Goal: Information Seeking & Learning: Learn about a topic

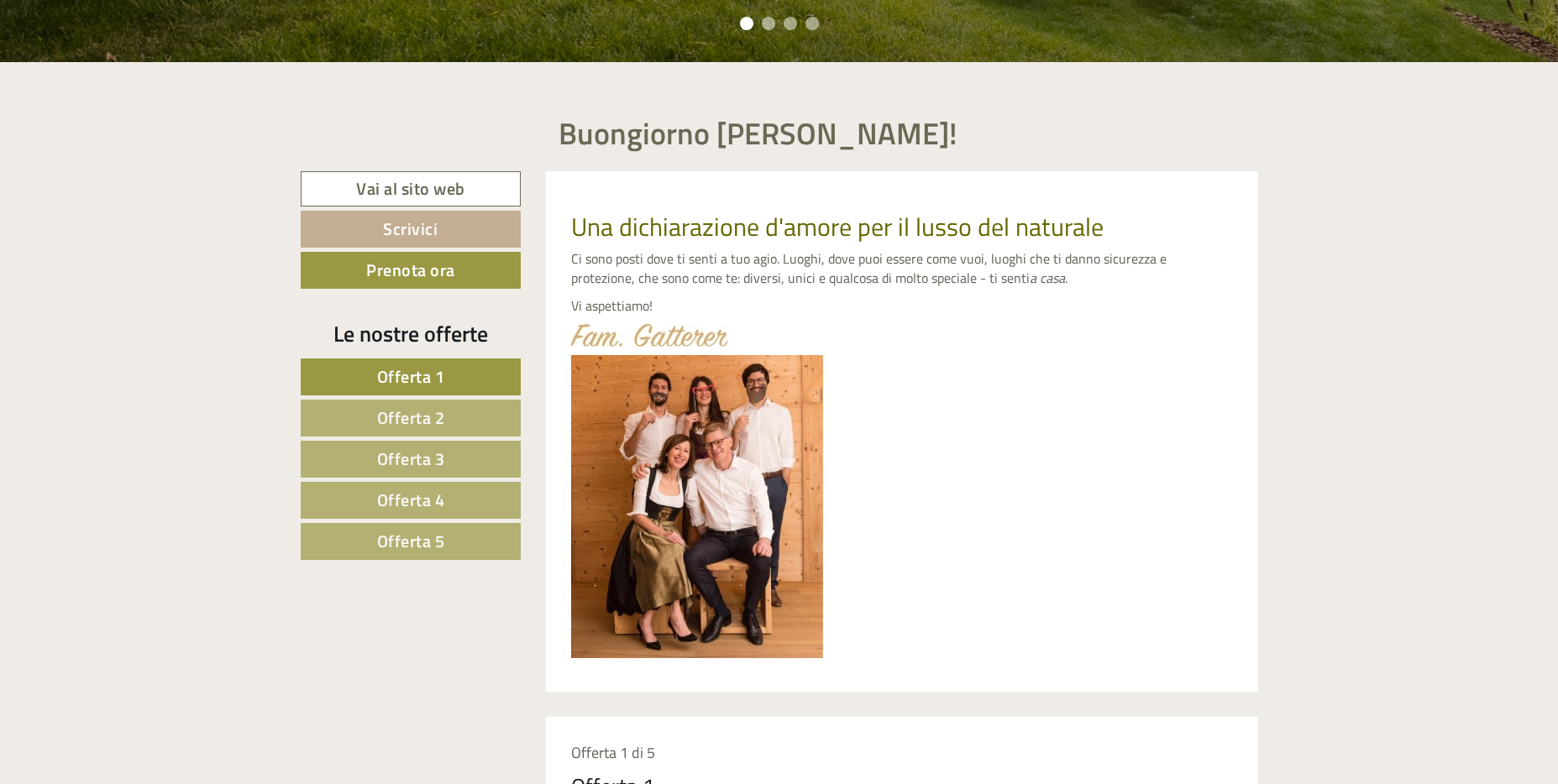
click at [393, 533] on span "Offerta 5" at bounding box center [411, 541] width 68 height 26
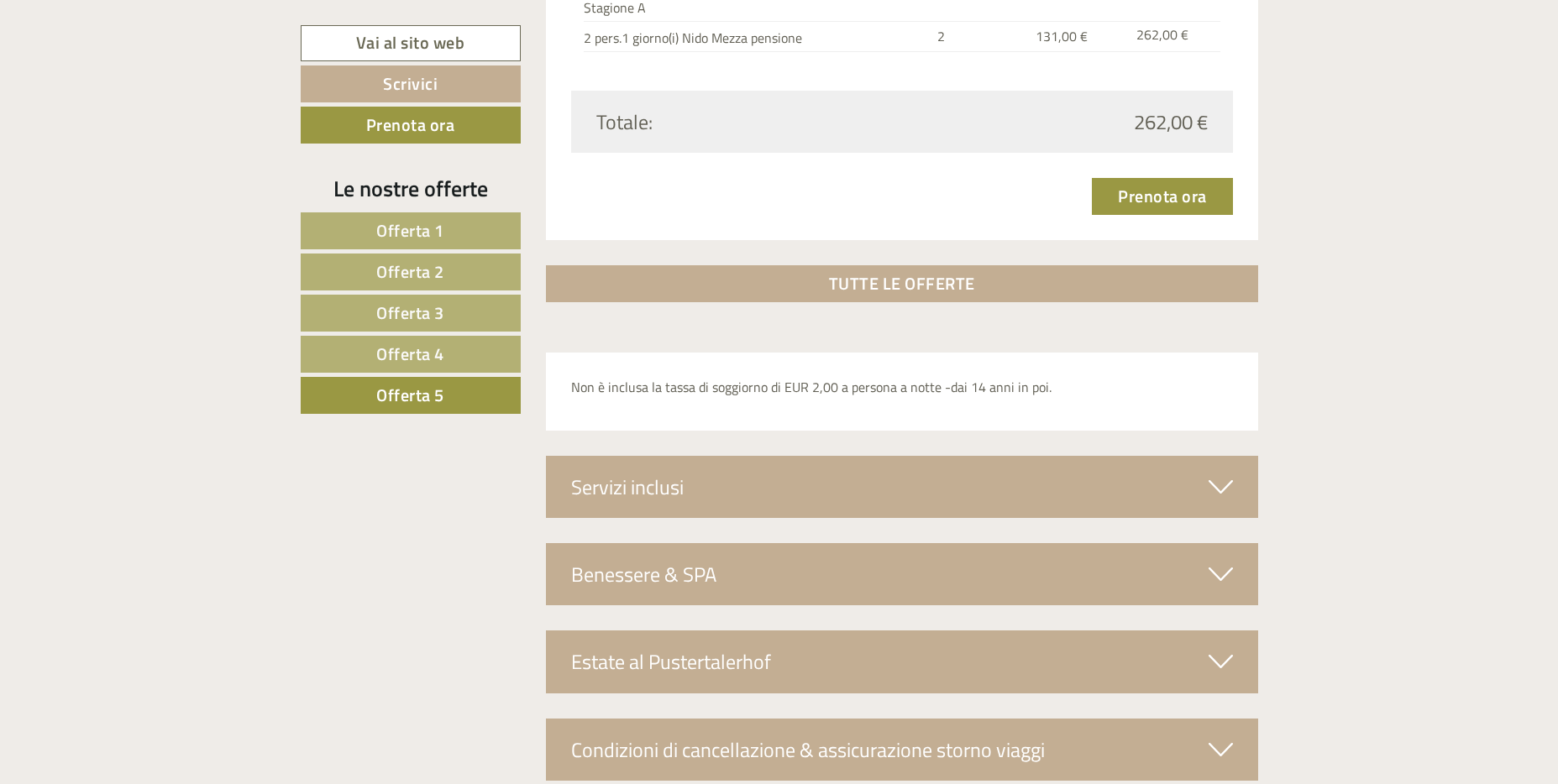
scroll to position [2397, 0]
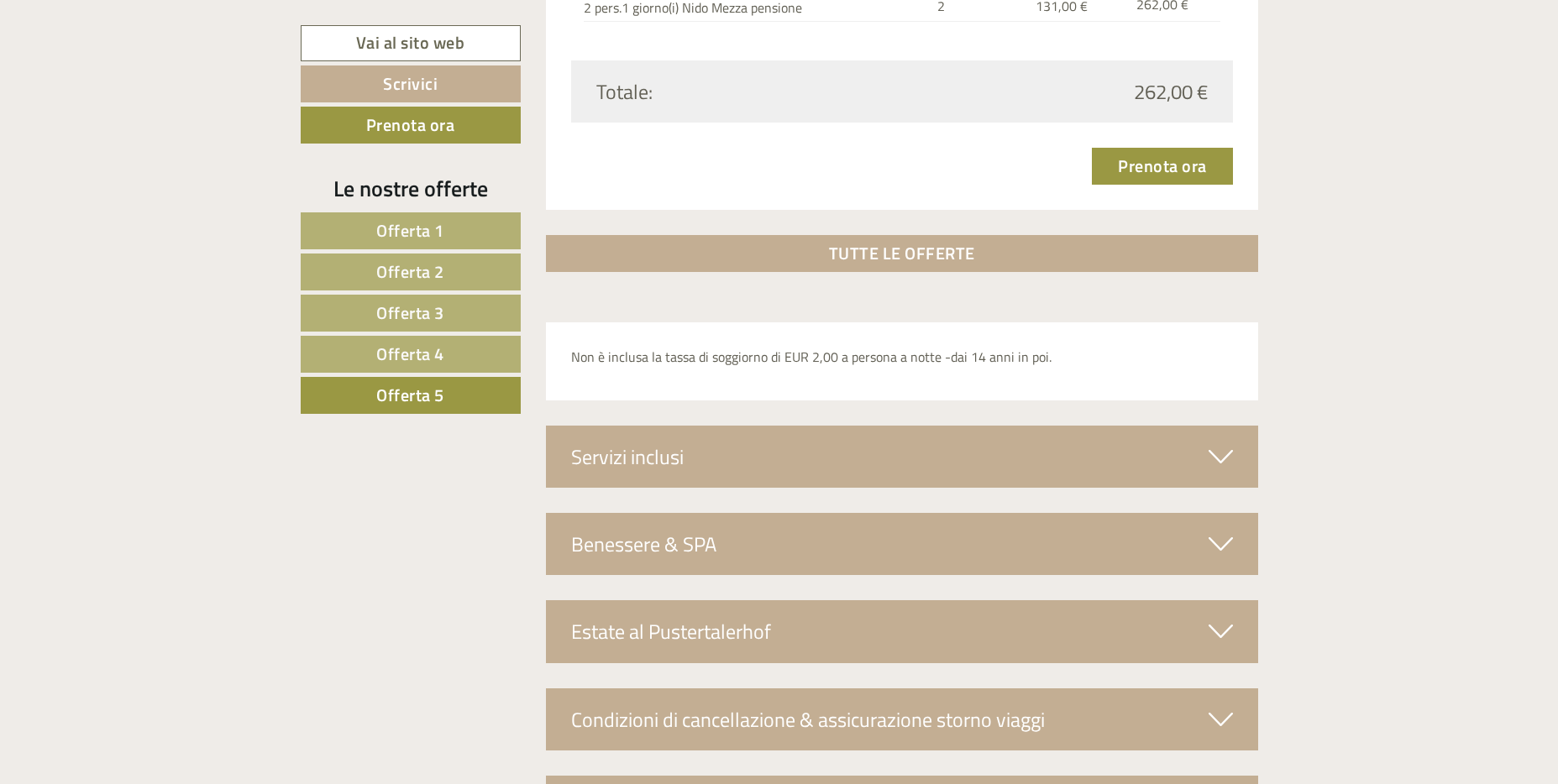
click at [740, 447] on div "Servizi inclusi" at bounding box center [902, 456] width 712 height 62
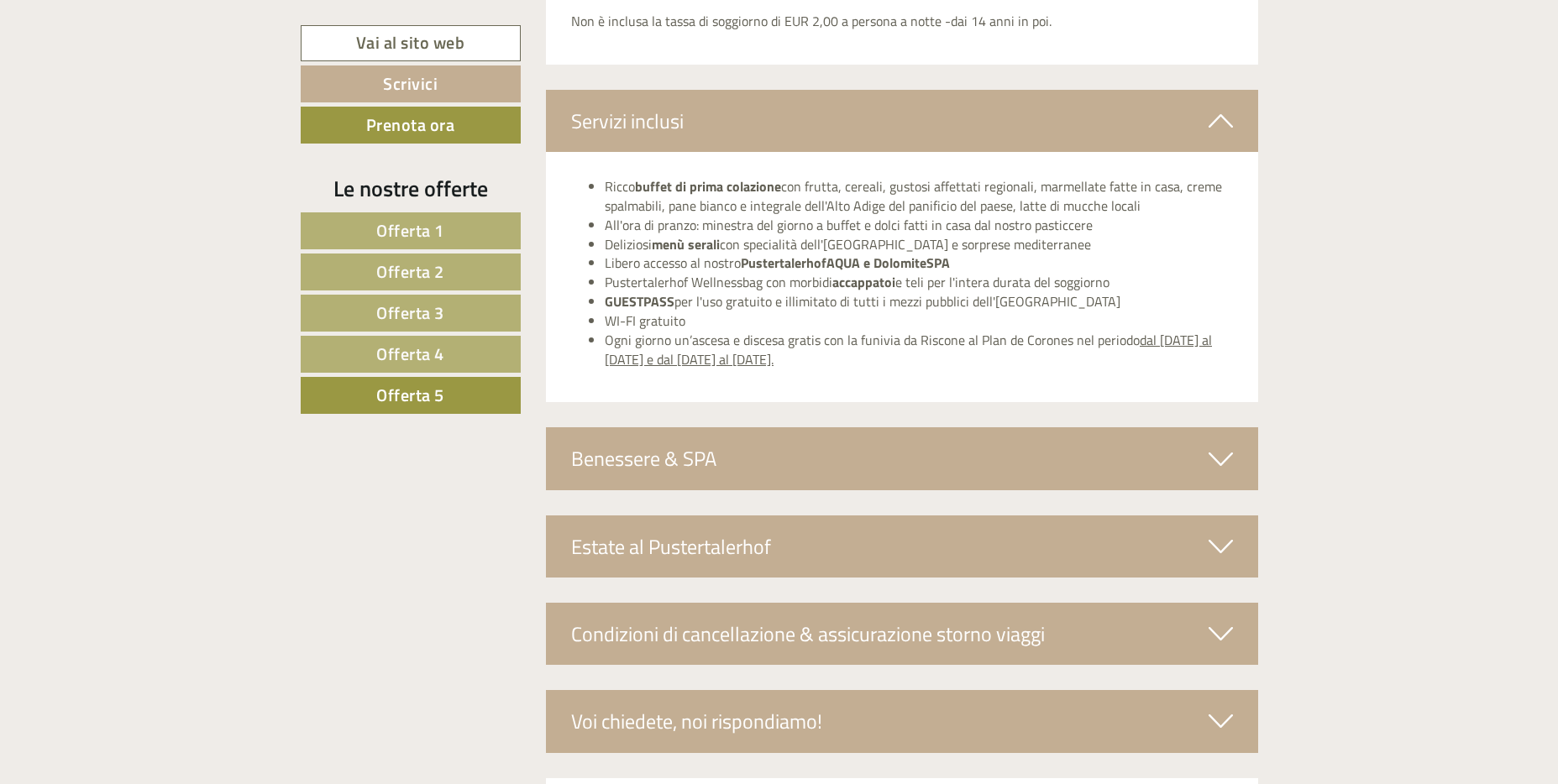
scroll to position [2817, 0]
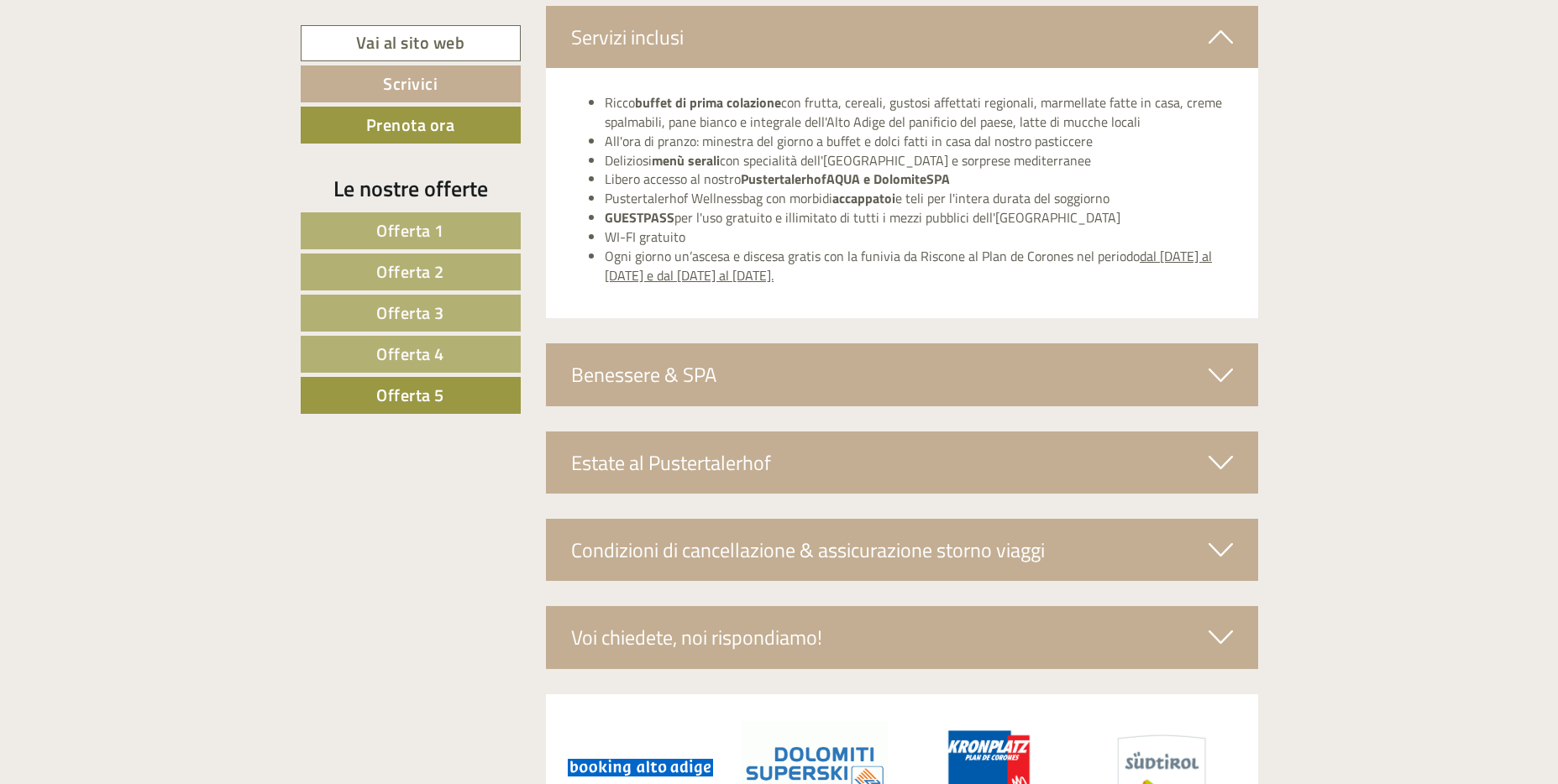
click at [842, 367] on div "Benessere & SPA" at bounding box center [902, 374] width 712 height 62
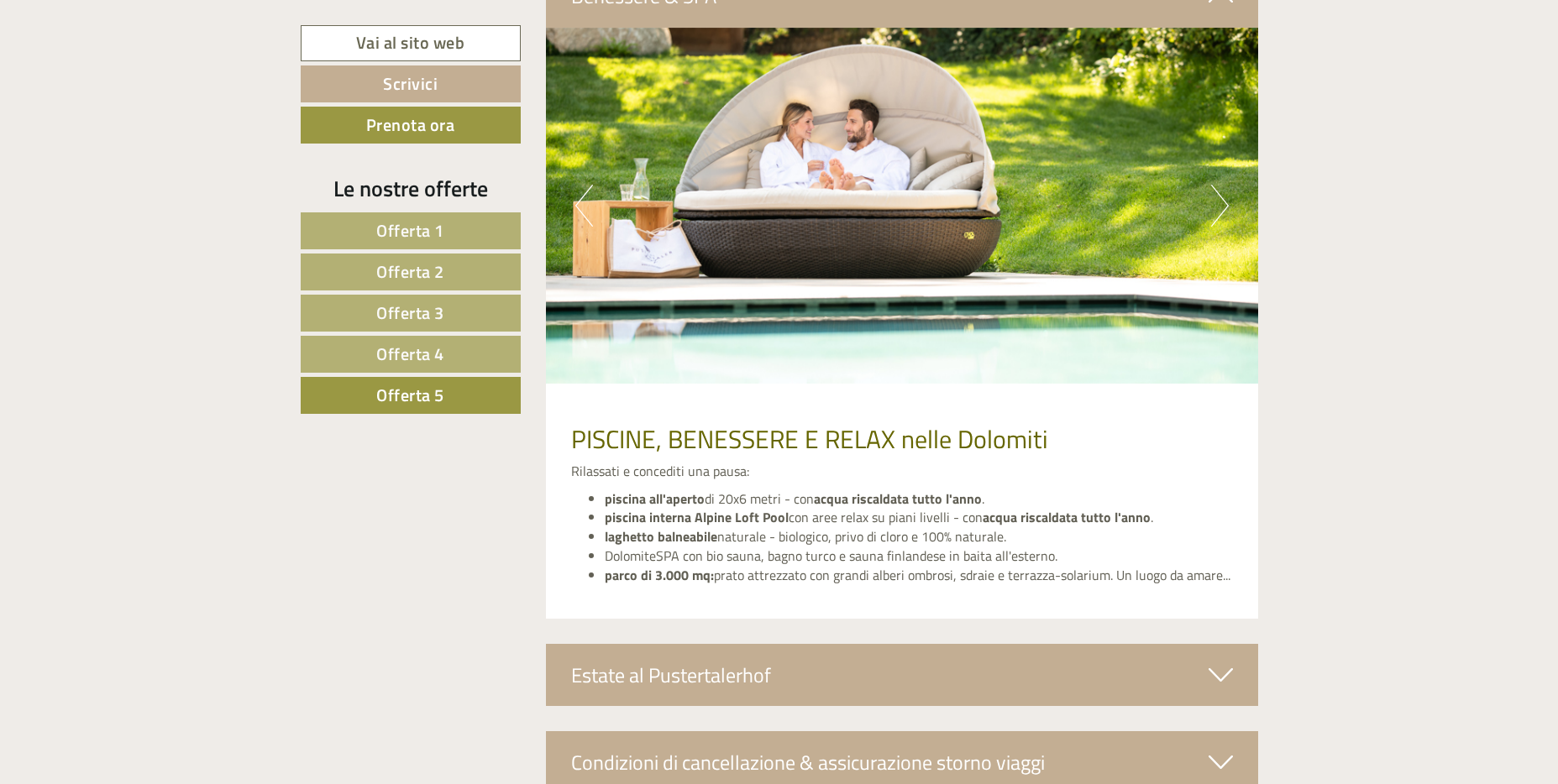
scroll to position [3068, 0]
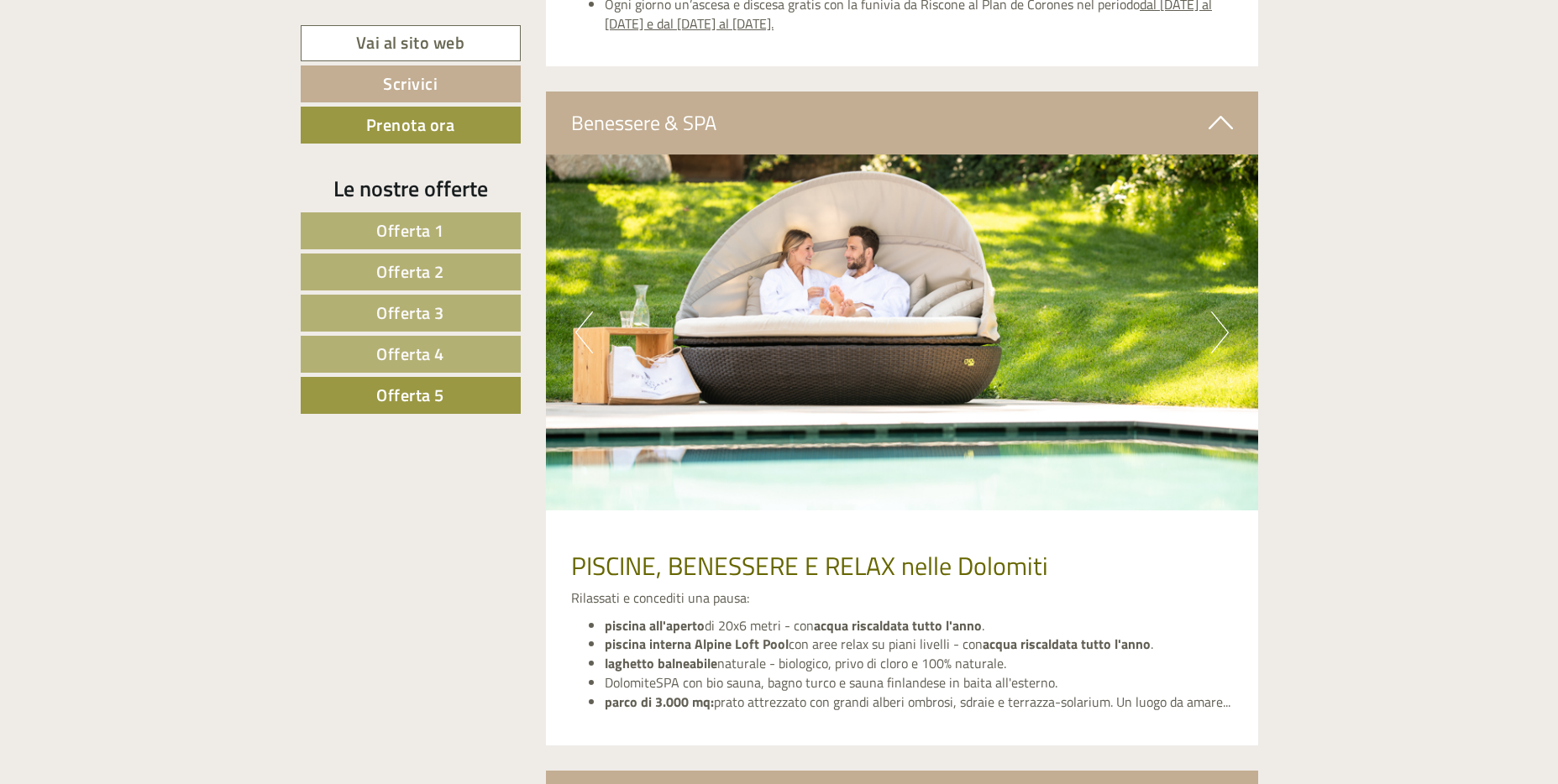
click at [1212, 319] on button "Next" at bounding box center [1220, 332] width 18 height 42
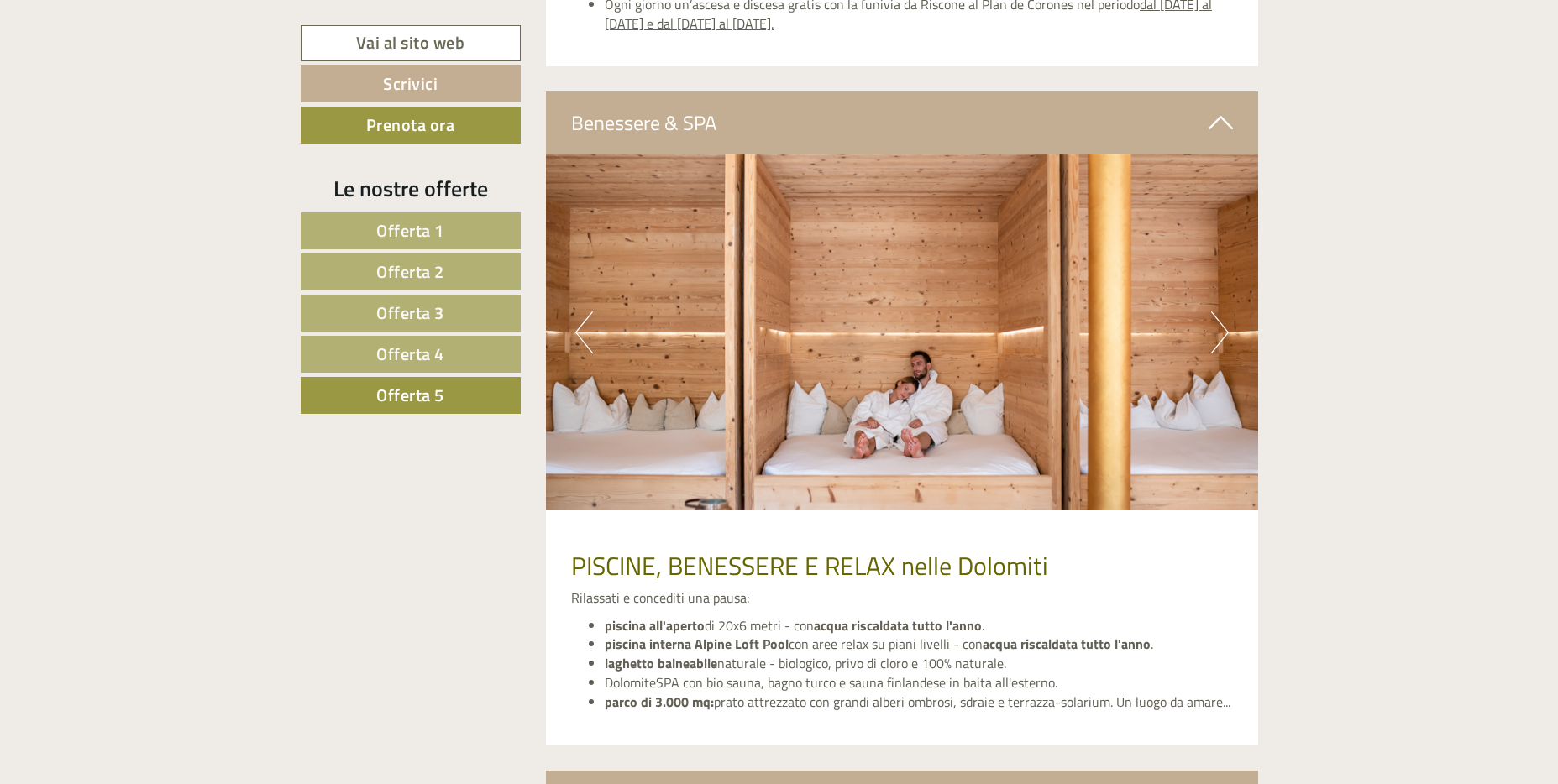
click at [1212, 319] on button "Next" at bounding box center [1220, 332] width 18 height 42
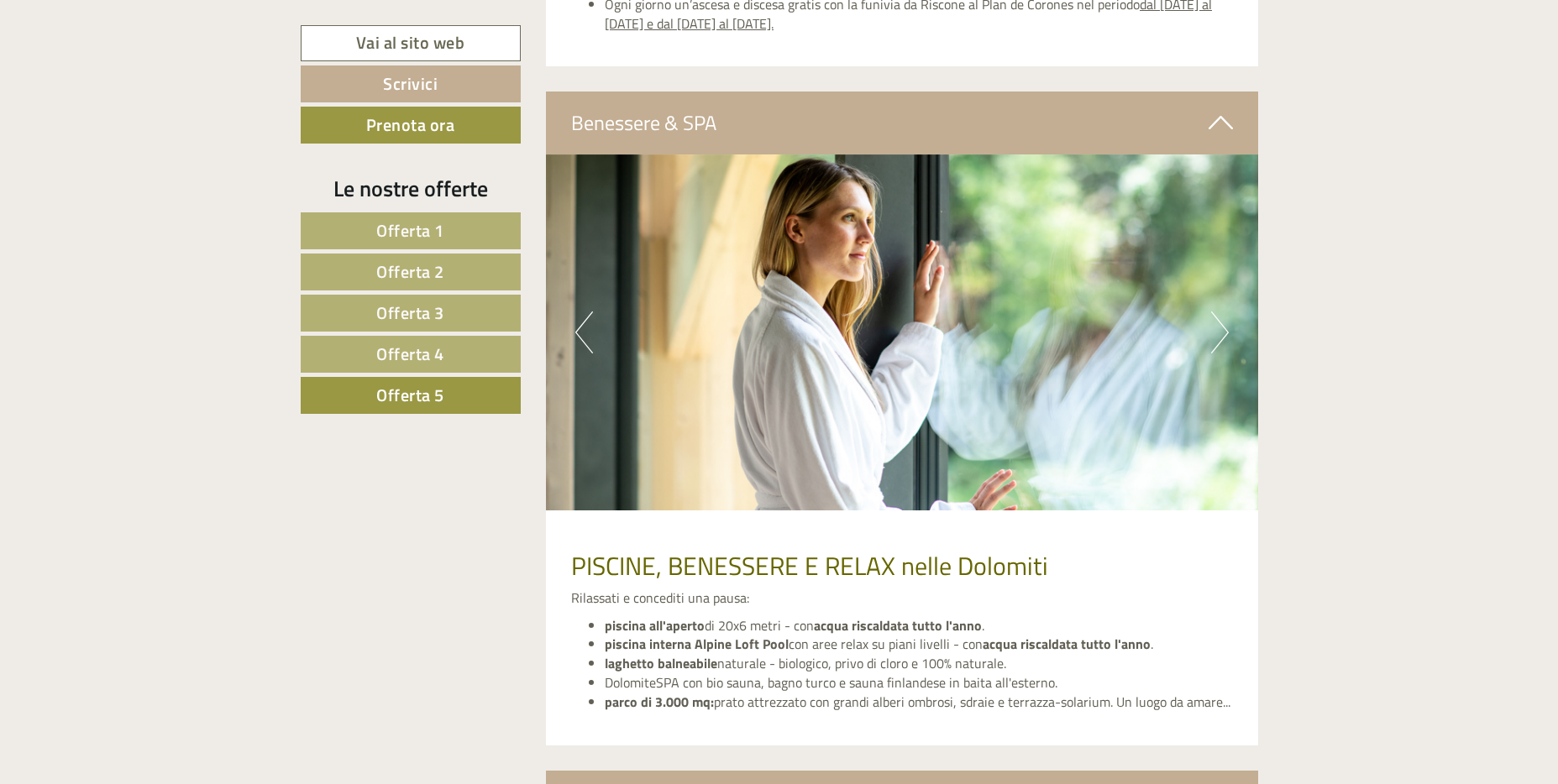
click at [1212, 319] on button "Next" at bounding box center [1220, 332] width 18 height 42
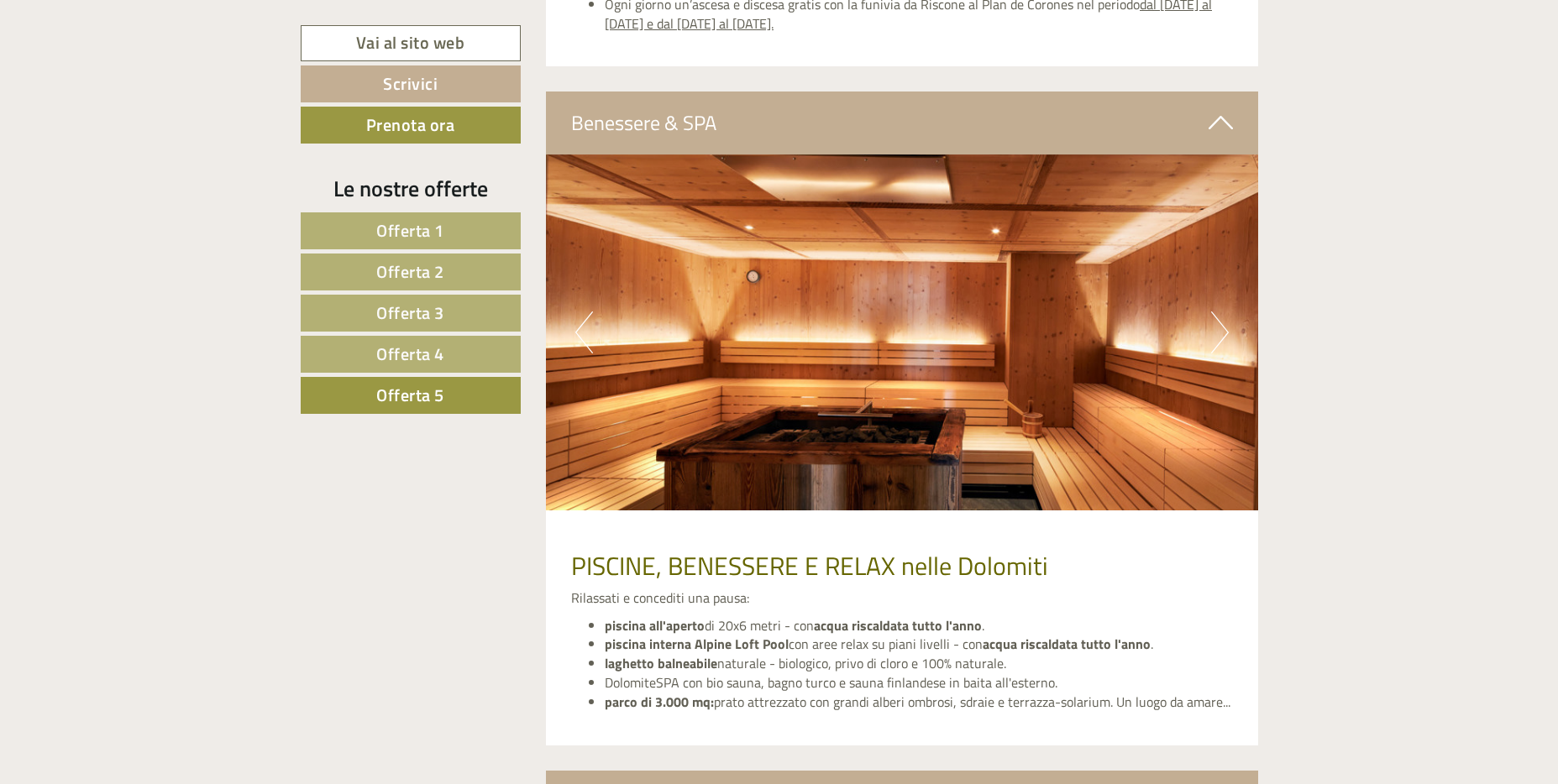
click at [1214, 321] on button "Next" at bounding box center [1220, 332] width 18 height 42
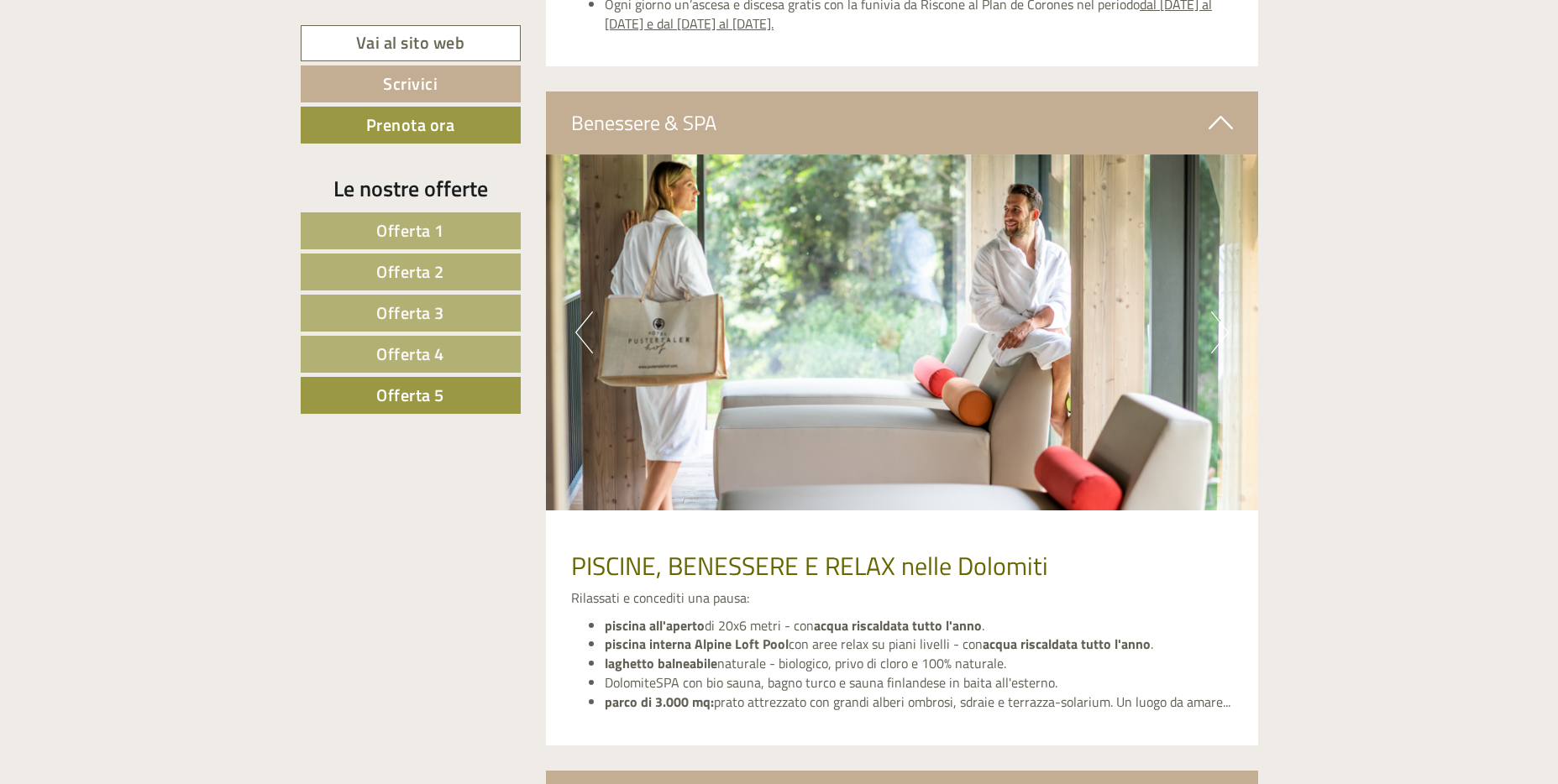
click at [1214, 321] on button "Next" at bounding box center [1220, 332] width 18 height 42
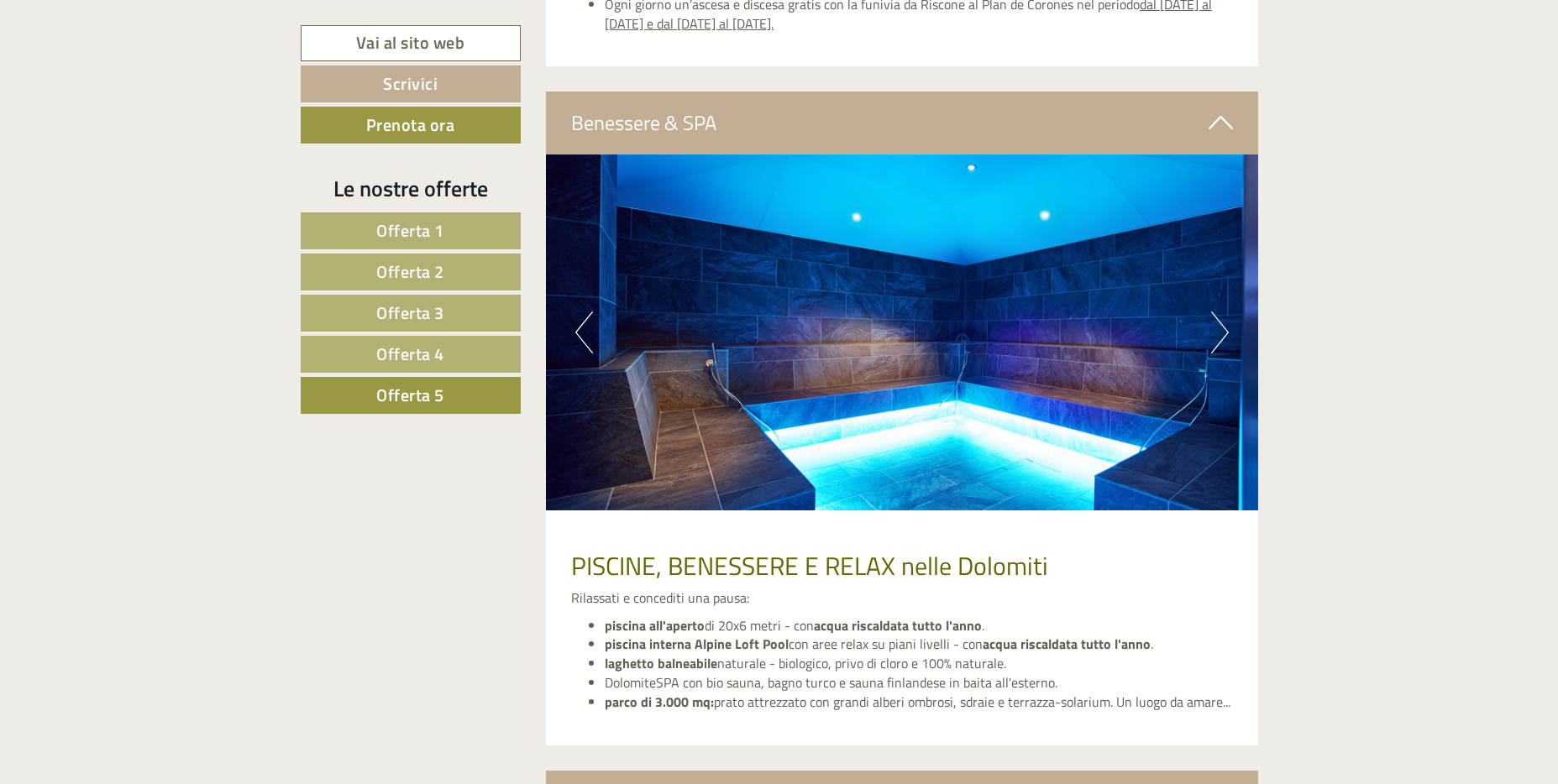
click at [1214, 321] on button "Next" at bounding box center [1220, 332] width 18 height 42
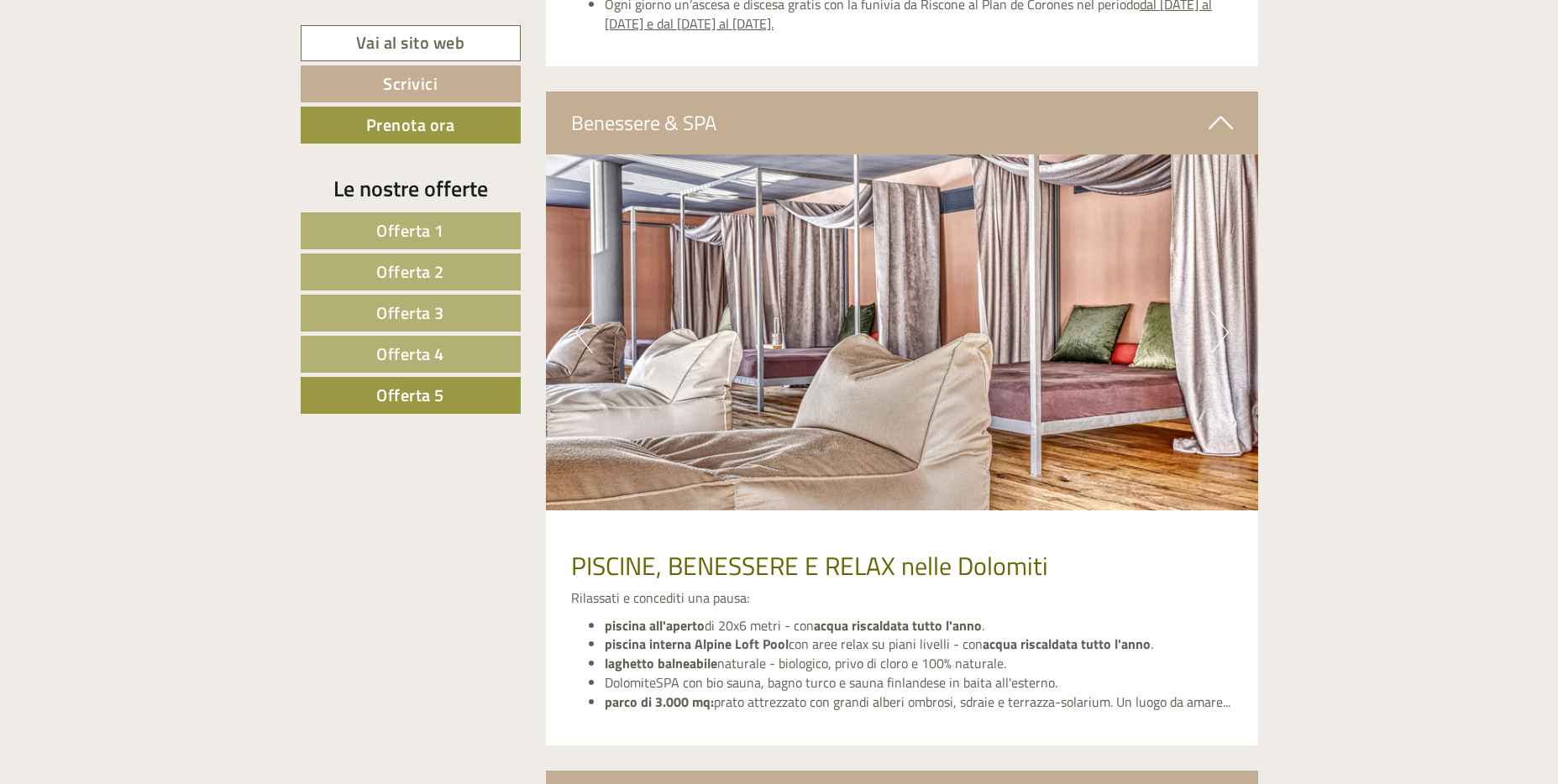
click at [1214, 321] on button "Next" at bounding box center [1220, 332] width 18 height 42
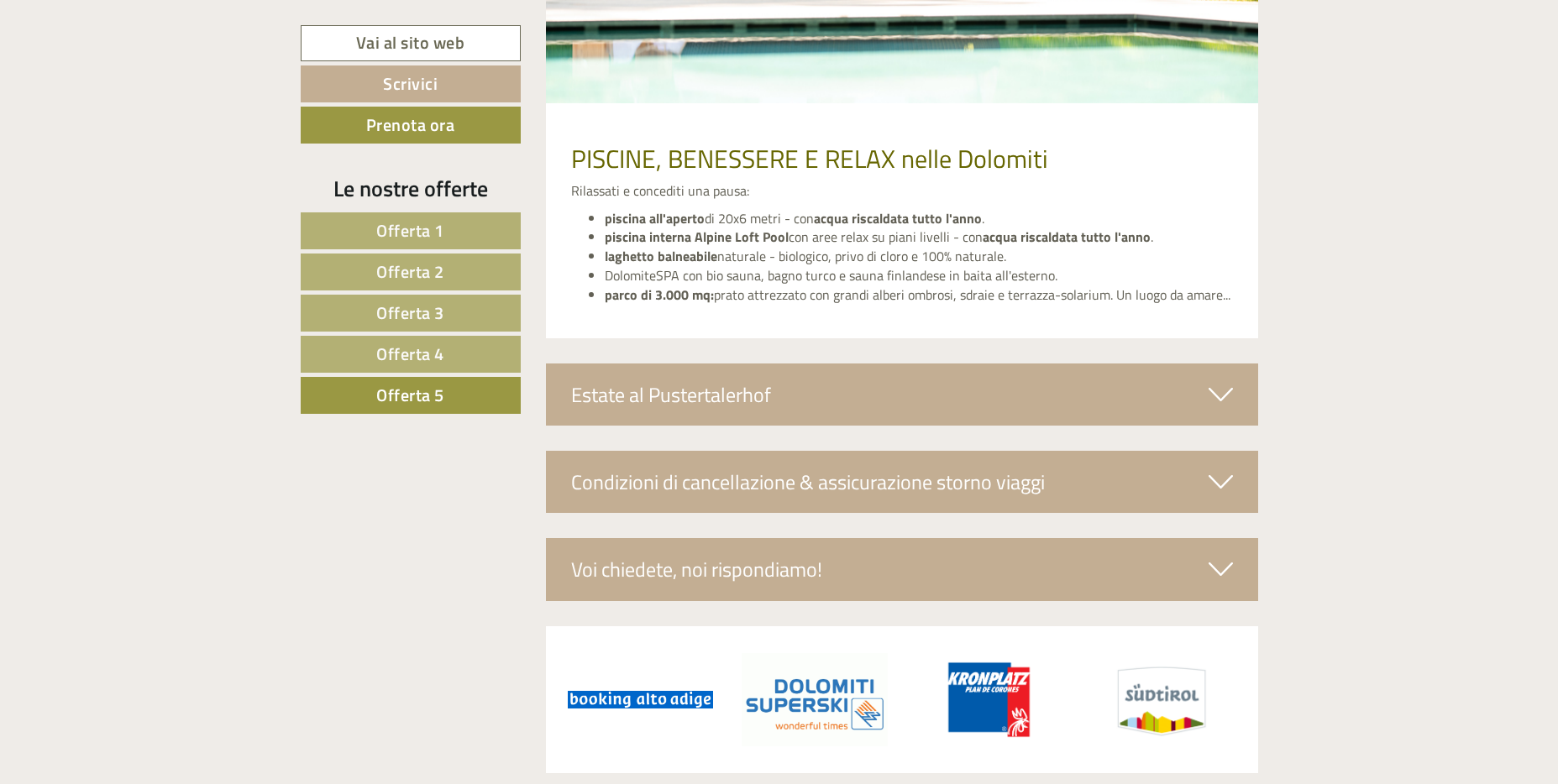
scroll to position [3522, 0]
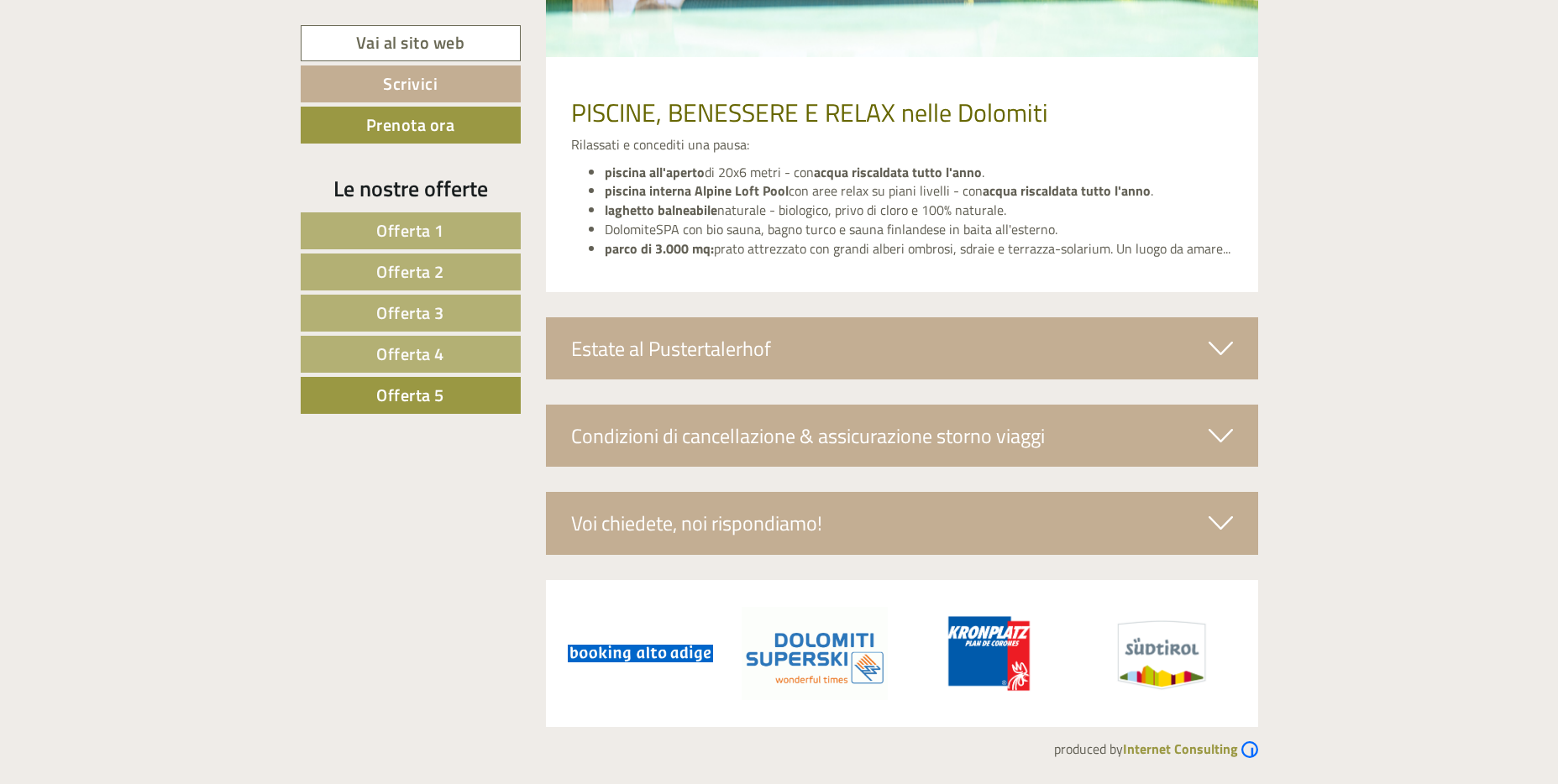
click at [1010, 352] on div "Estate al Pustertalerhof" at bounding box center [902, 348] width 712 height 62
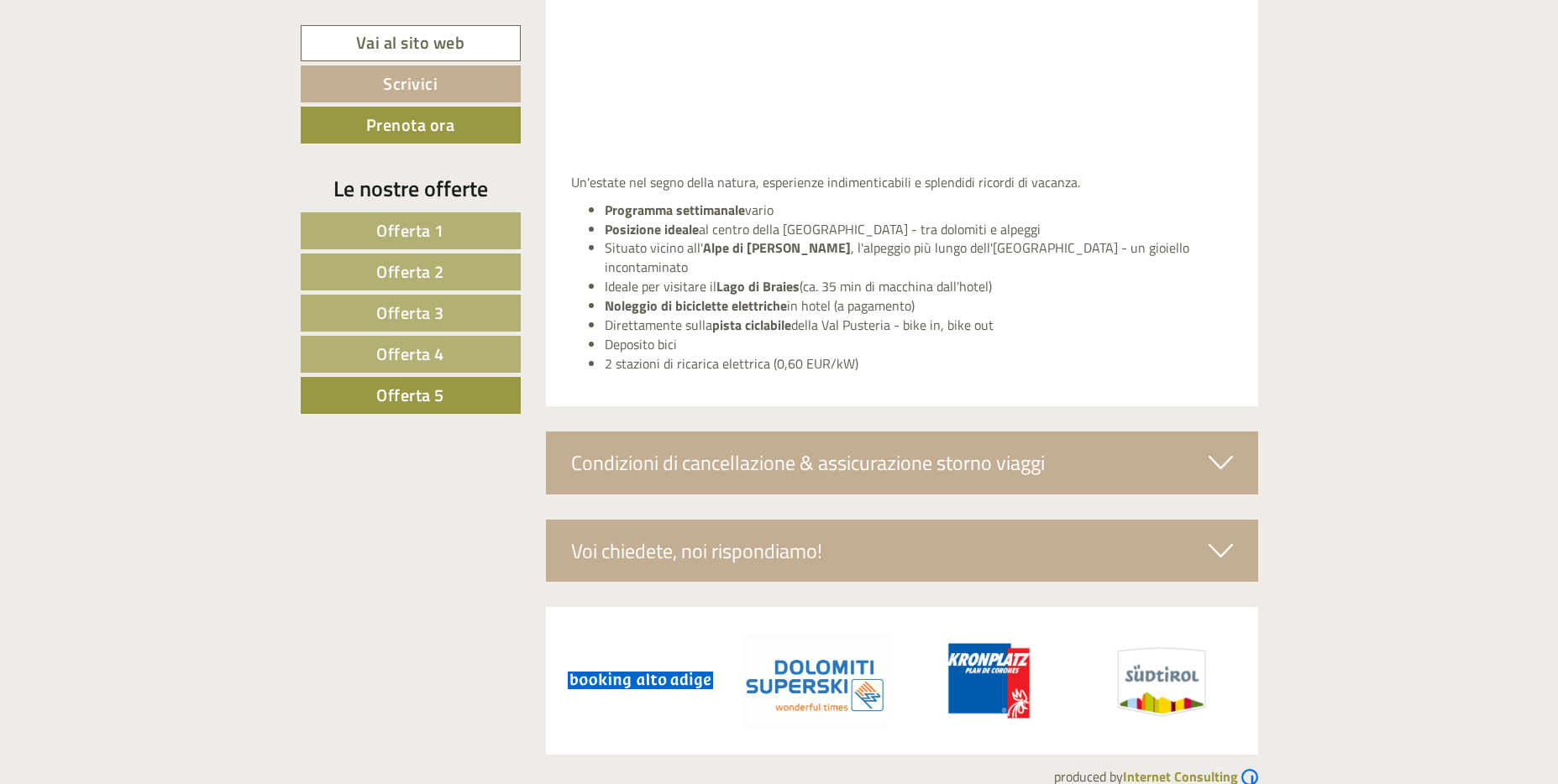
scroll to position [4168, 0]
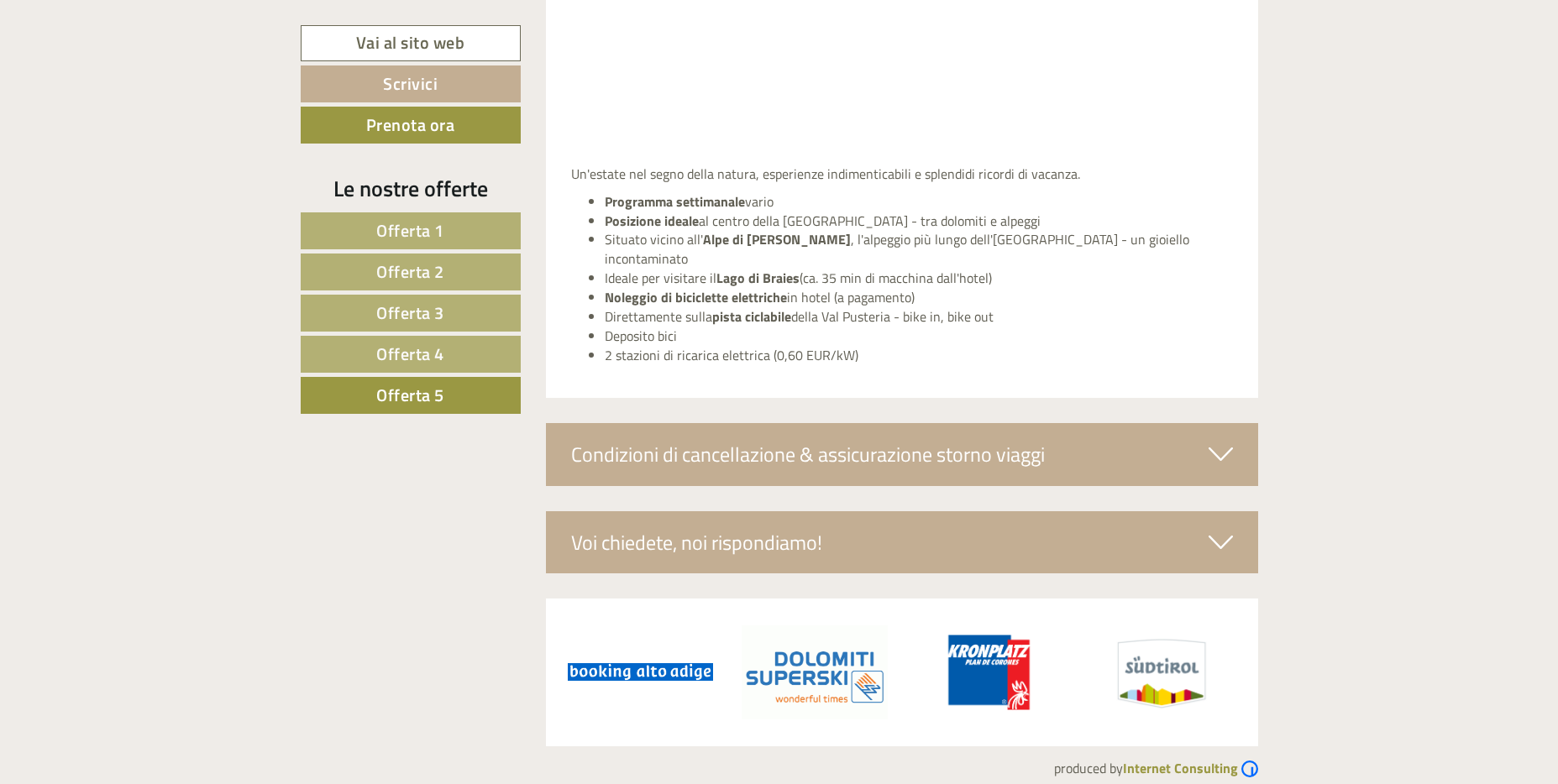
click at [960, 448] on div "Condizioni di cancellazione & assicurazione storno viaggi" at bounding box center [902, 454] width 712 height 62
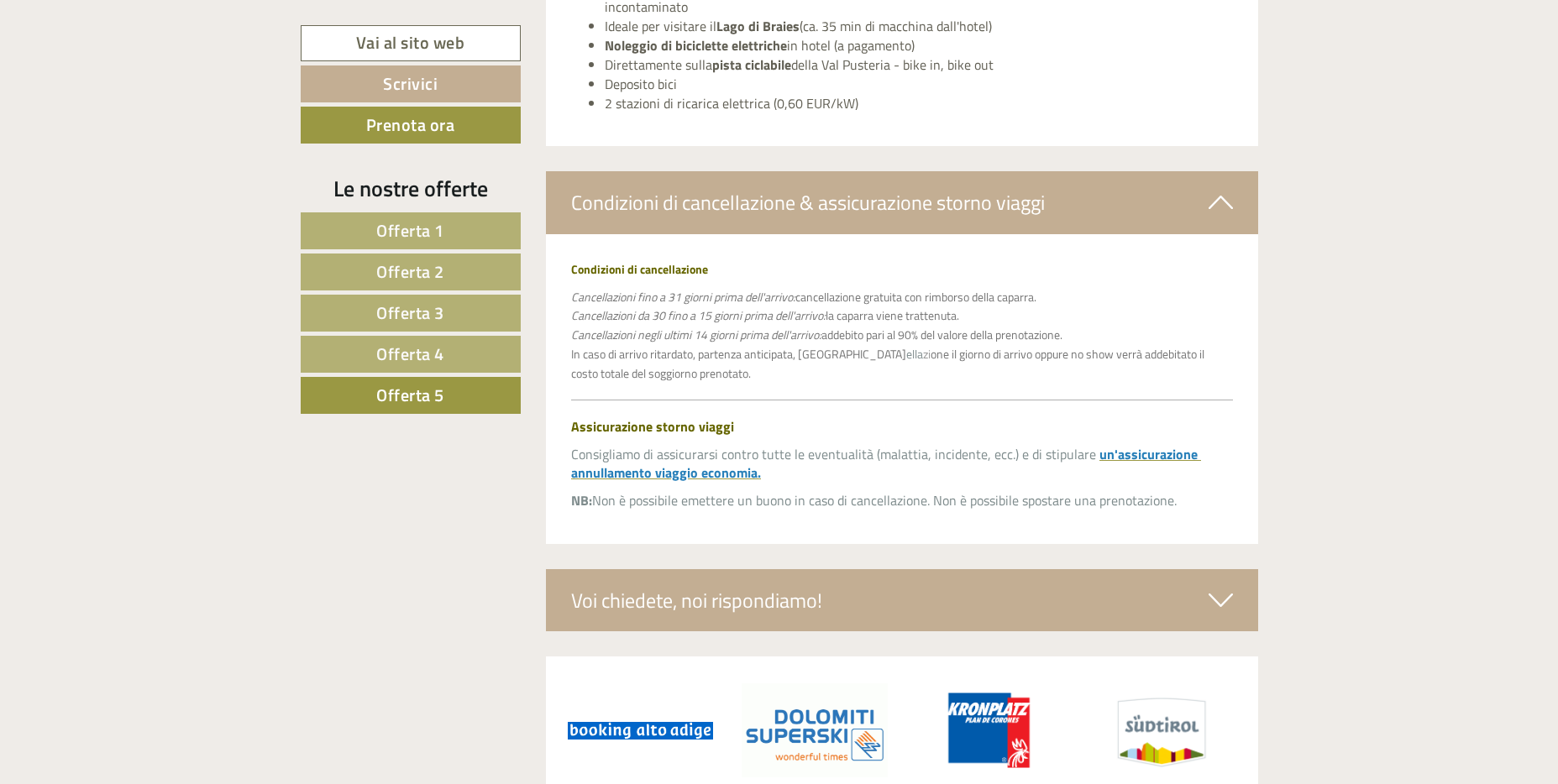
scroll to position [4478, 0]
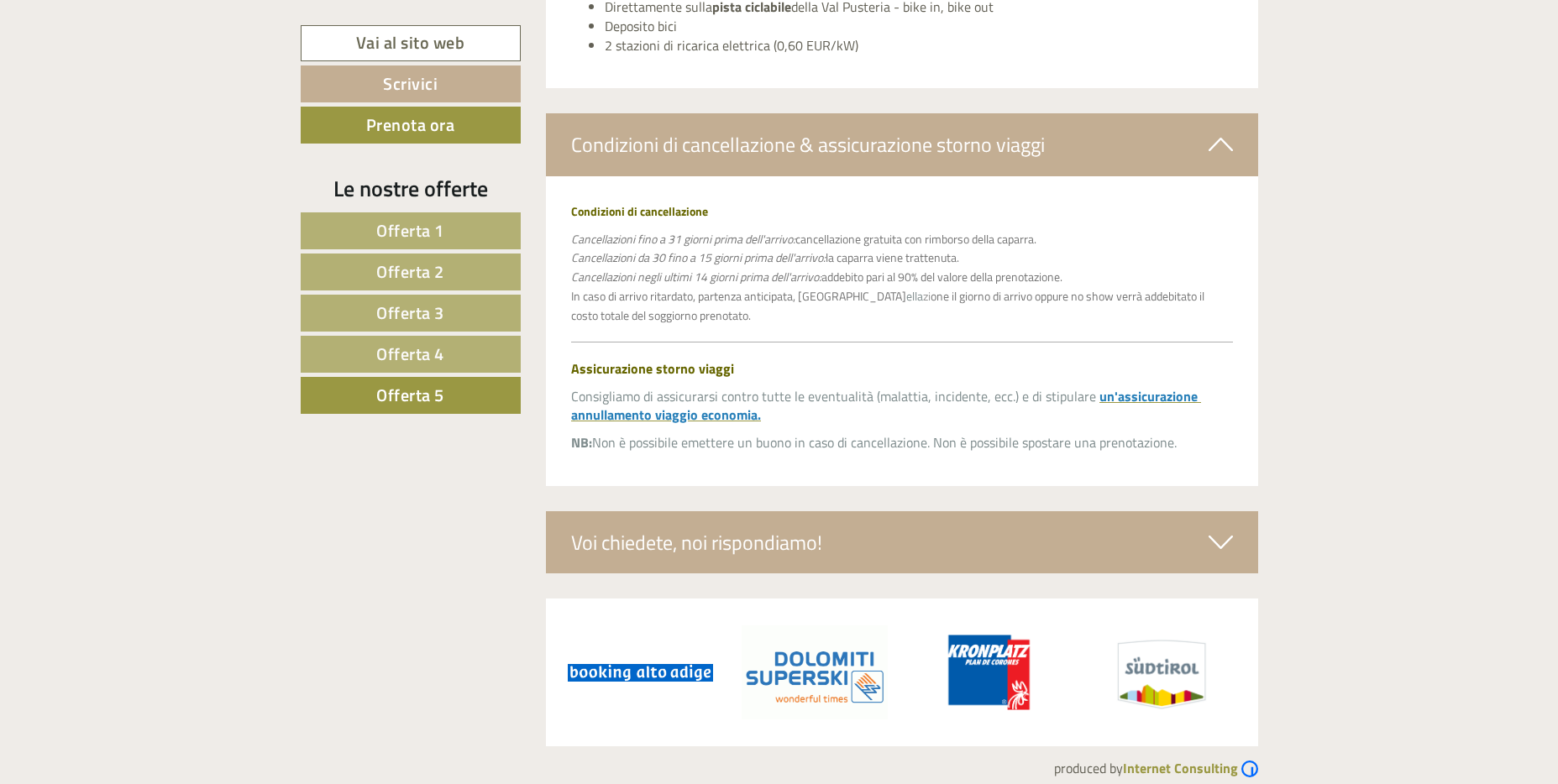
click at [834, 517] on div "Voi chiedete, noi rispondiamo!" at bounding box center [902, 542] width 712 height 62
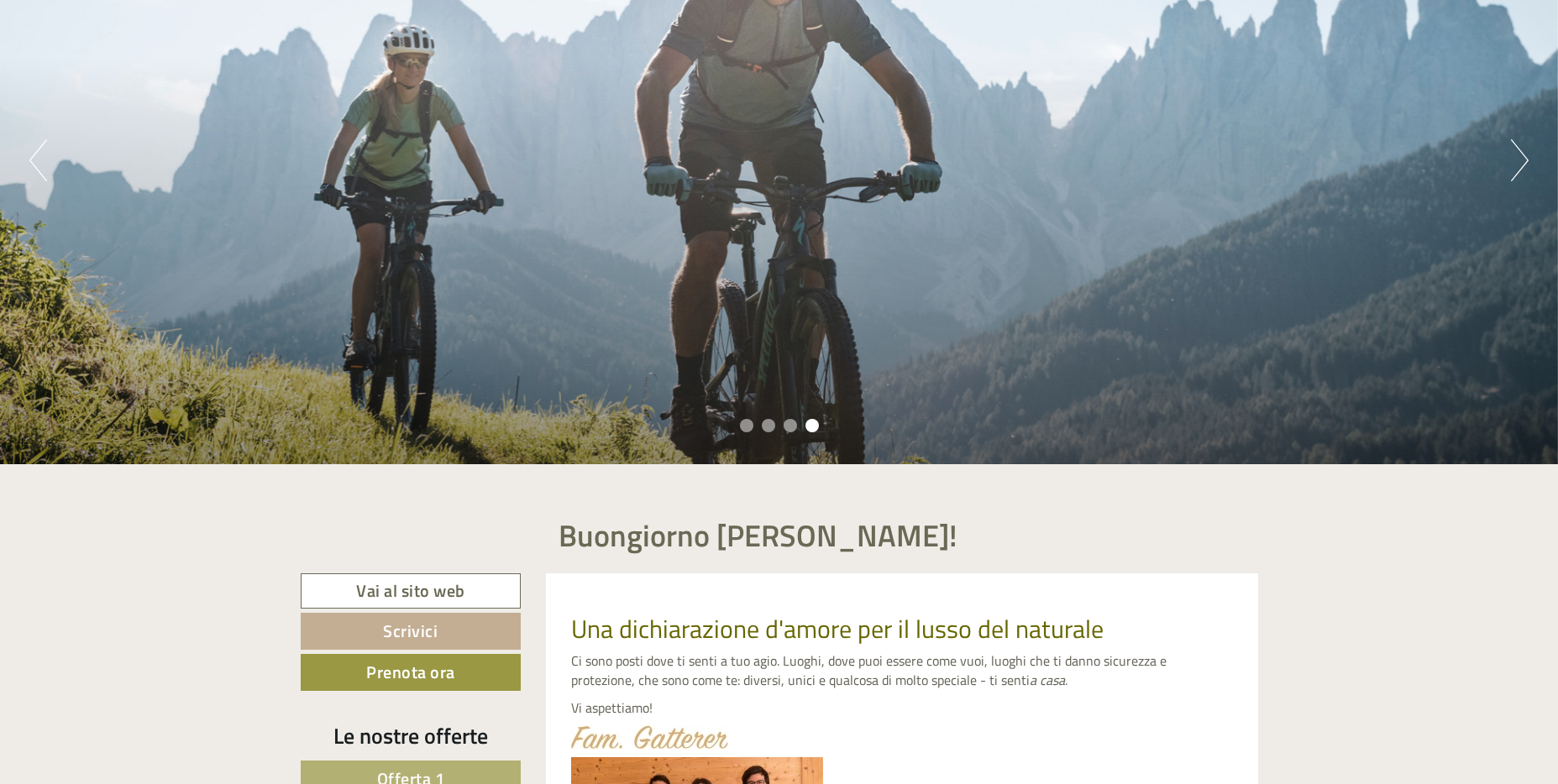
scroll to position [0, 0]
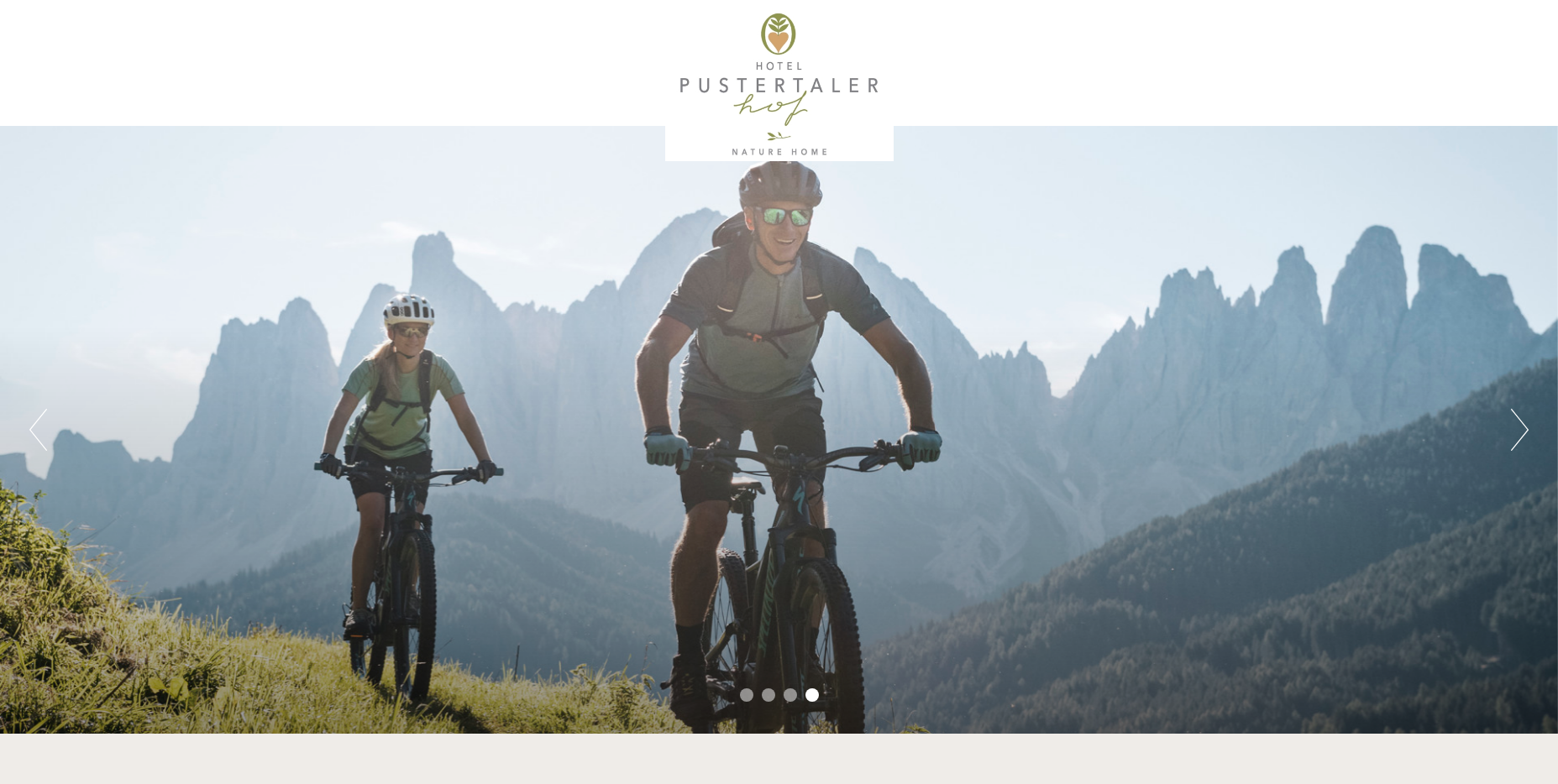
click at [1520, 415] on button "Next" at bounding box center [1520, 430] width 18 height 42
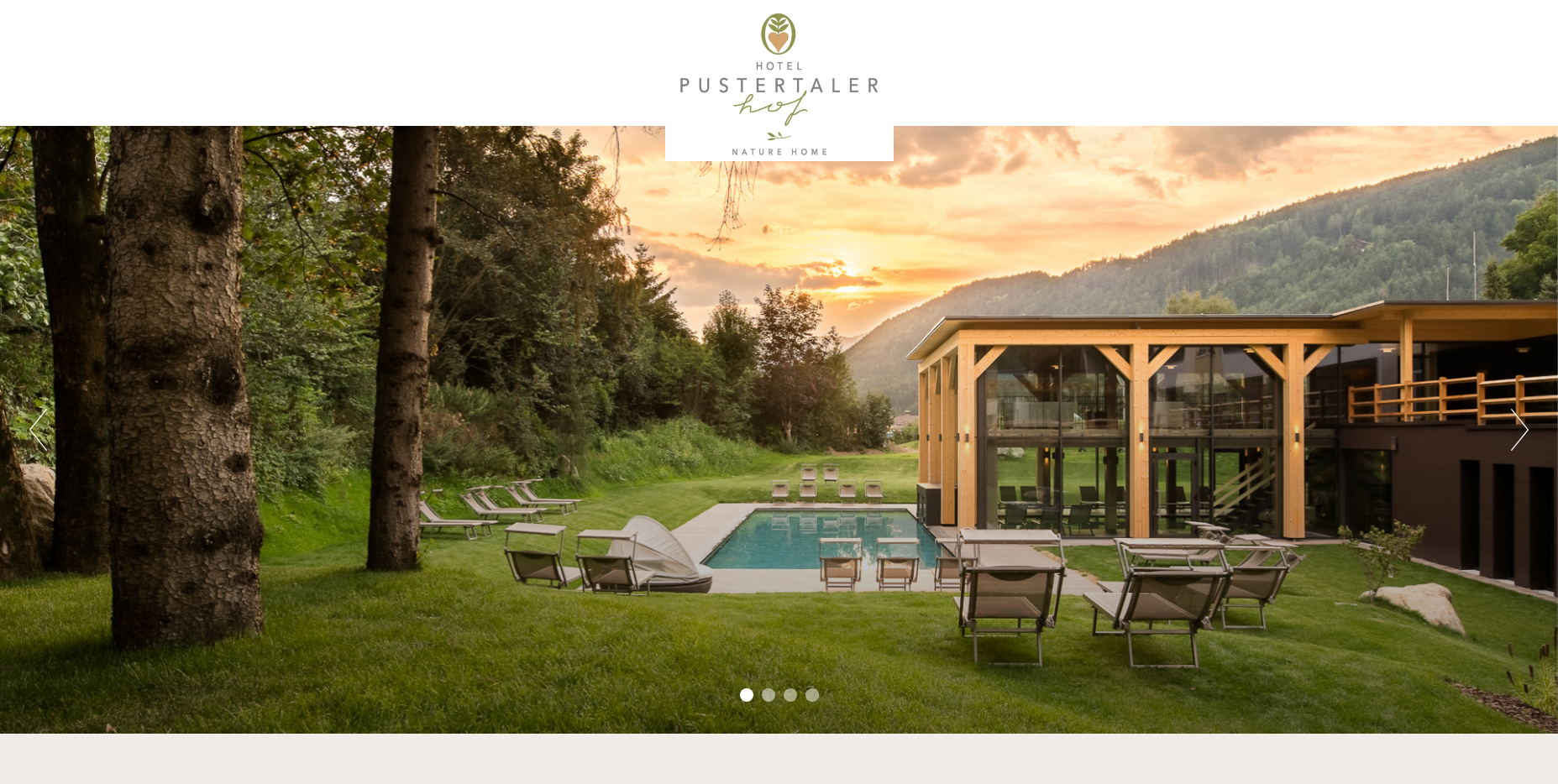
click at [1520, 415] on button "Next" at bounding box center [1520, 430] width 18 height 42
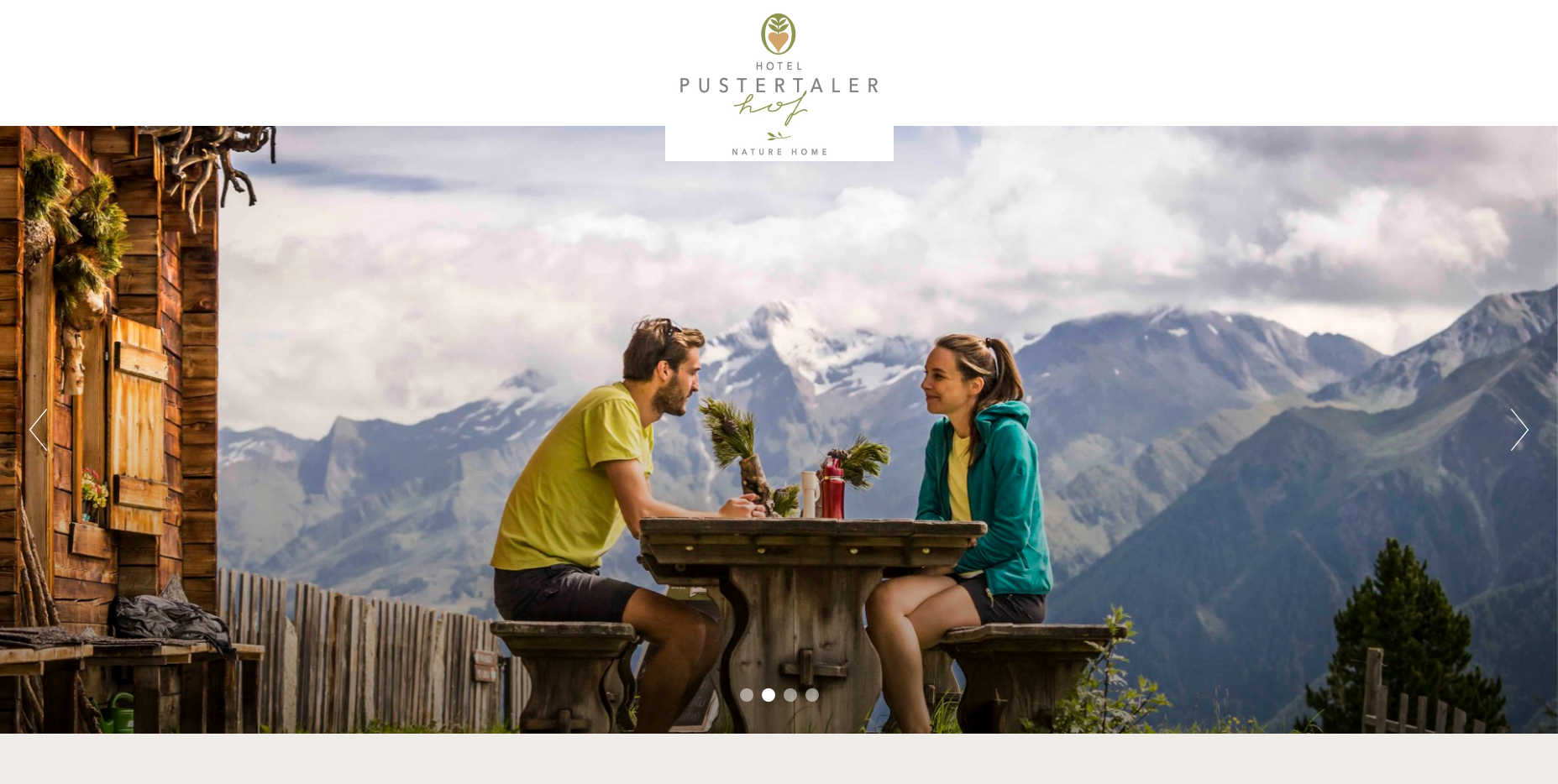
click at [1519, 415] on button "Next" at bounding box center [1520, 430] width 18 height 42
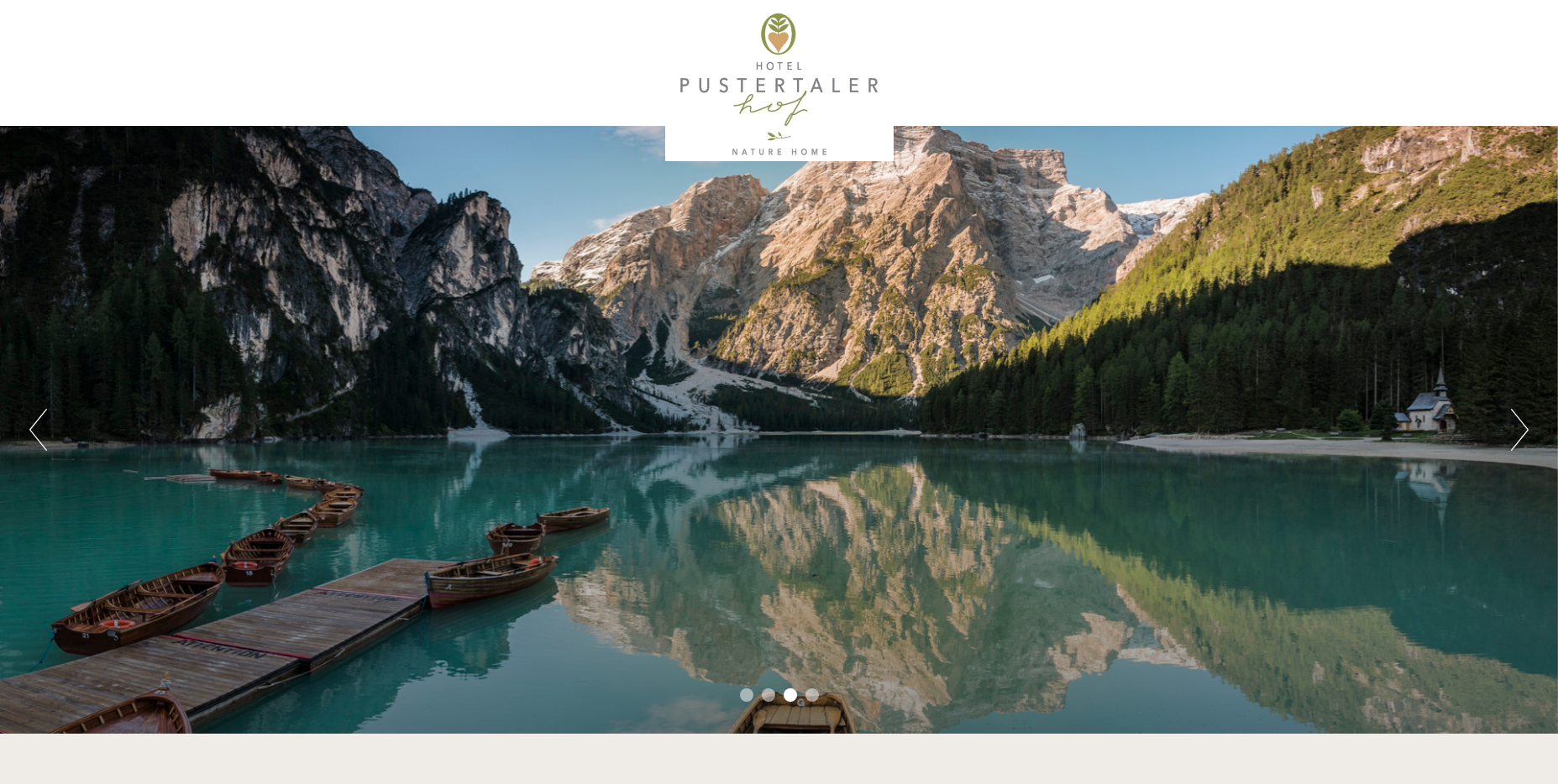
click at [1518, 415] on button "Next" at bounding box center [1520, 430] width 18 height 42
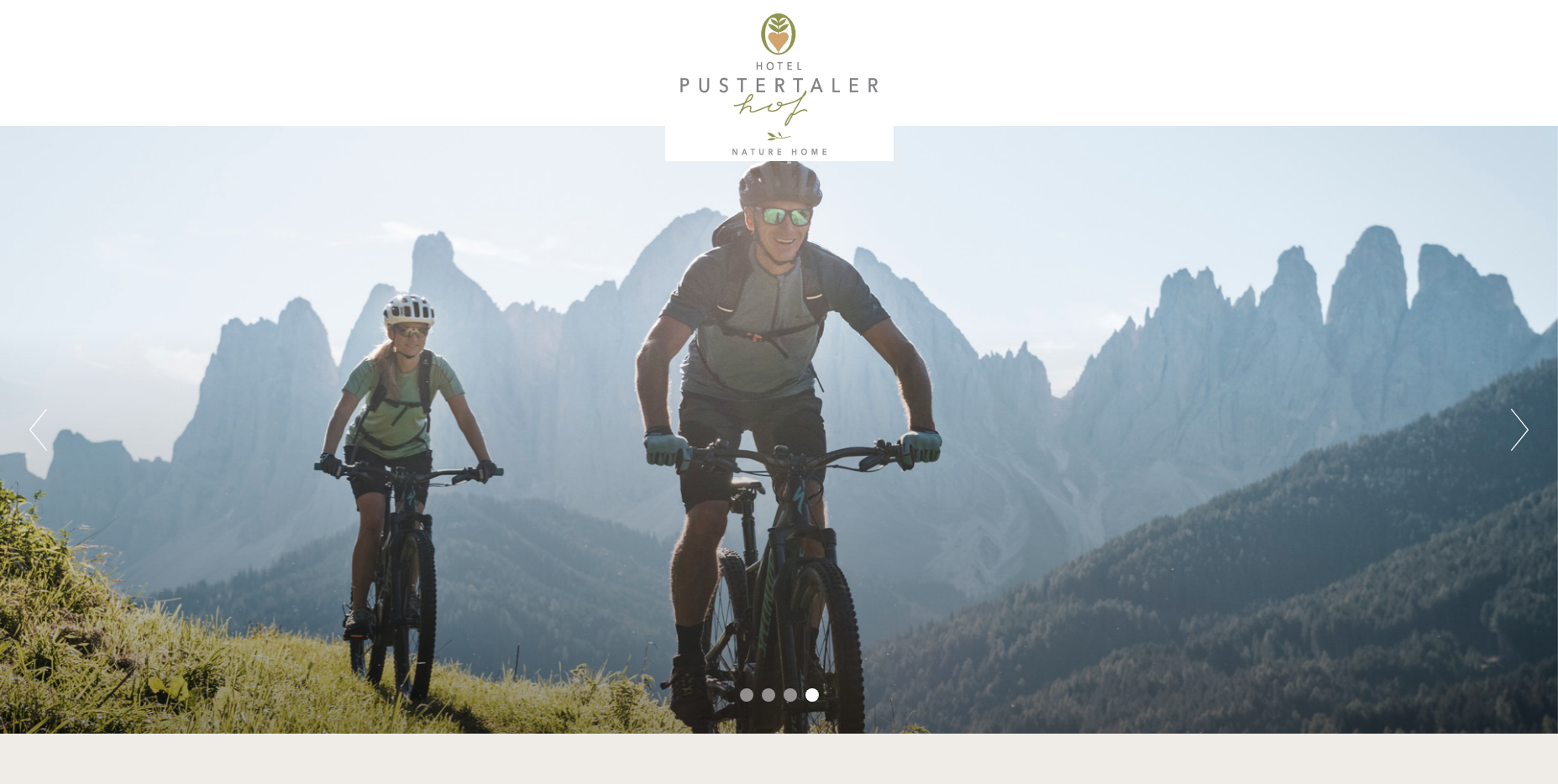
click at [1518, 415] on button "Next" at bounding box center [1520, 430] width 18 height 42
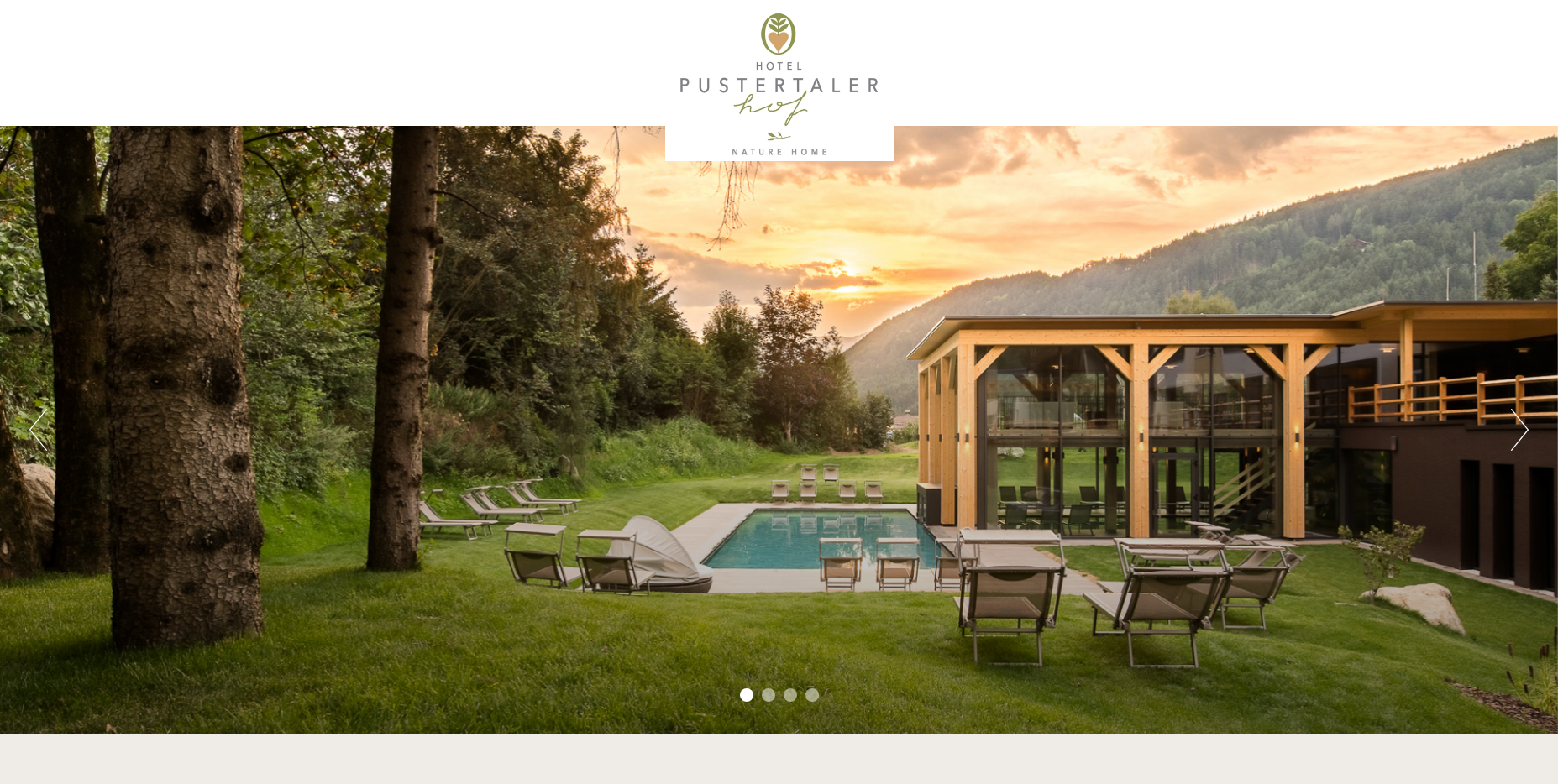
click at [1518, 415] on button "Next" at bounding box center [1520, 430] width 18 height 42
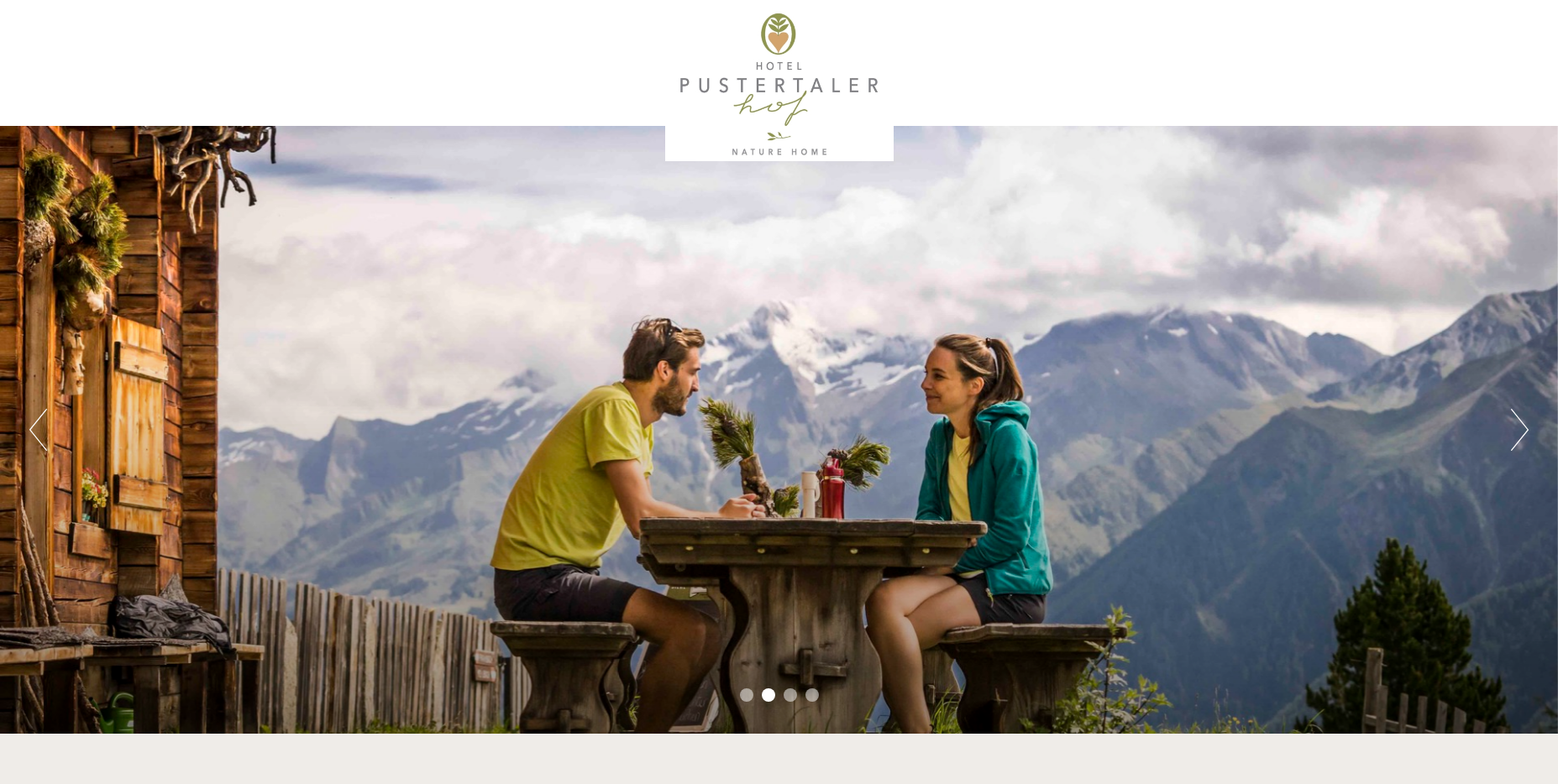
click at [1518, 415] on button "Next" at bounding box center [1520, 430] width 18 height 42
